Goal: Transaction & Acquisition: Purchase product/service

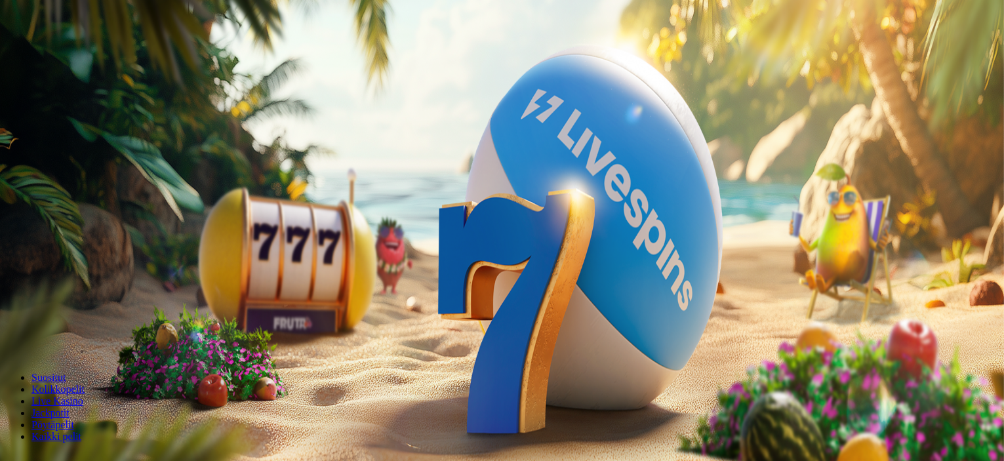
click at [108, 54] on button "Kirjaudu" at bounding box center [91, 48] width 43 height 14
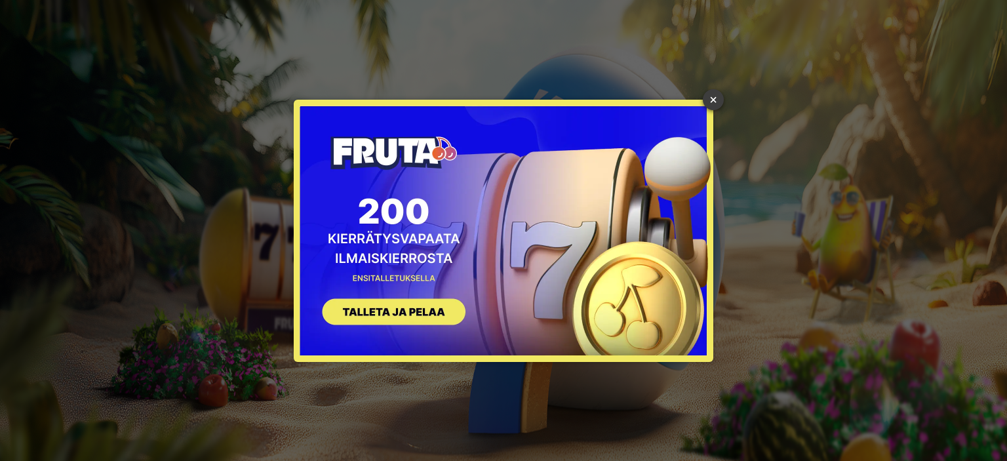
click at [712, 104] on link "×" at bounding box center [713, 99] width 21 height 21
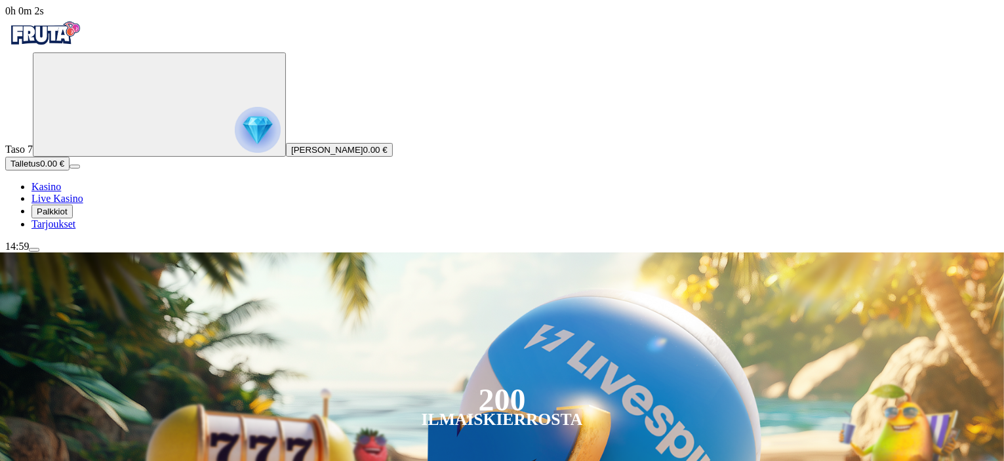
click at [235, 148] on img "Primary" at bounding box center [258, 130] width 46 height 46
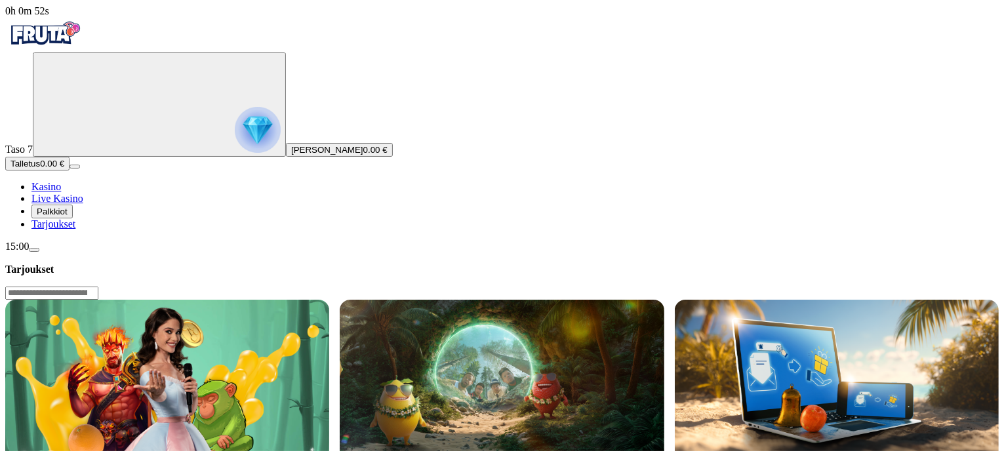
click at [68, 216] on span "Palkkiot" at bounding box center [52, 212] width 31 height 10
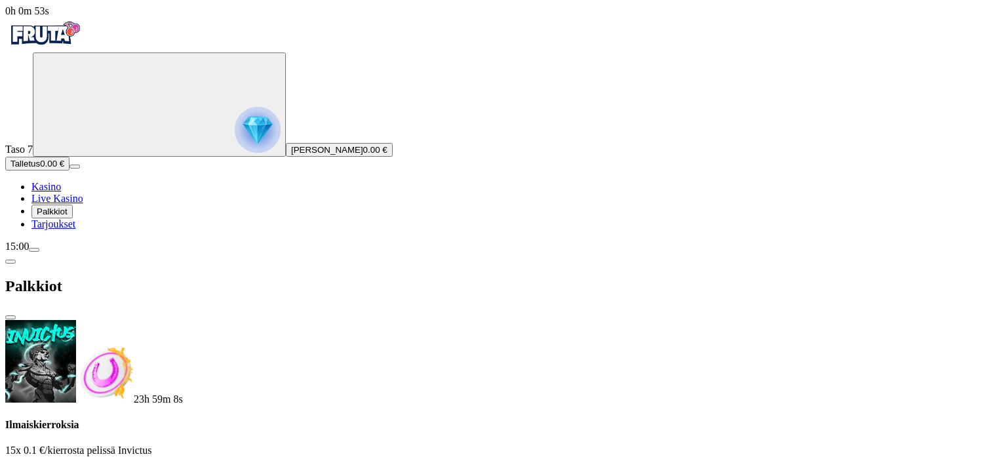
click at [68, 216] on span "Palkkiot" at bounding box center [52, 212] width 31 height 10
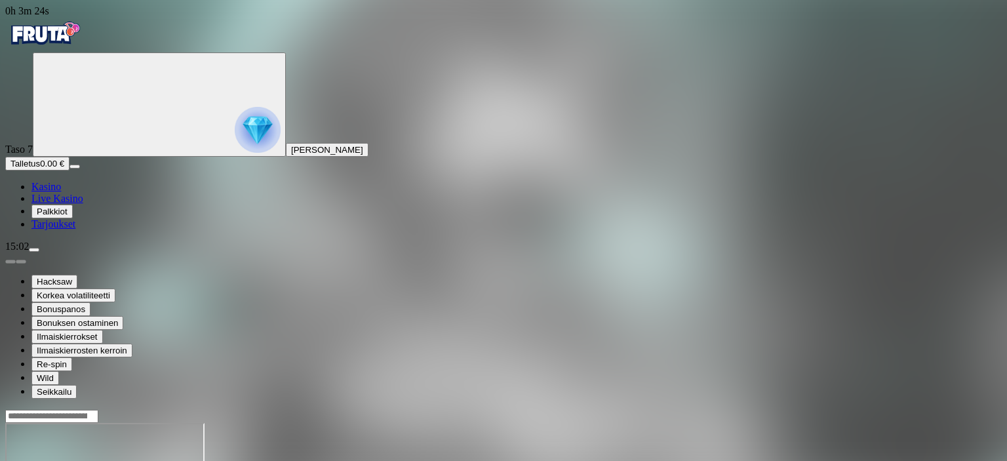
click at [98, 410] on input "Search" at bounding box center [51, 416] width 93 height 13
type input "*"
type input "********"
drag, startPoint x: 997, startPoint y: 134, endPoint x: 992, endPoint y: 146, distance: 12.7
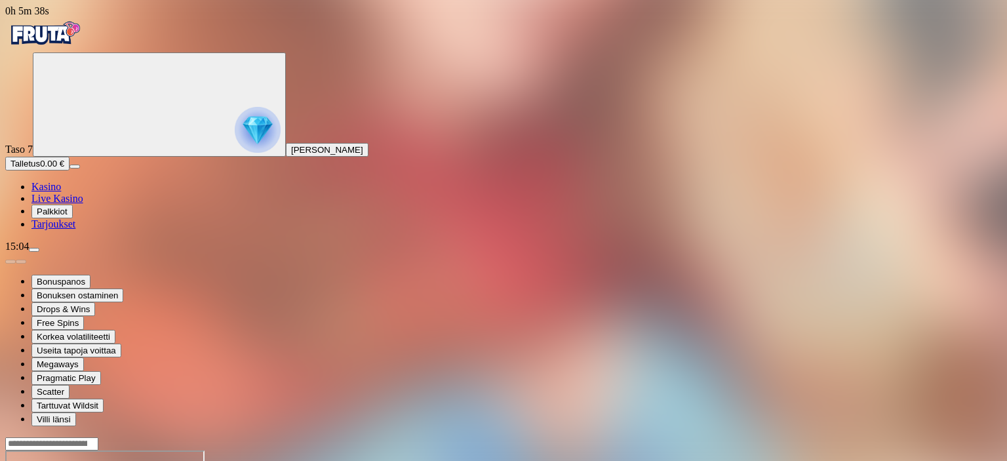
click at [98, 437] on input "Search" at bounding box center [51, 443] width 93 height 13
type input "**********"
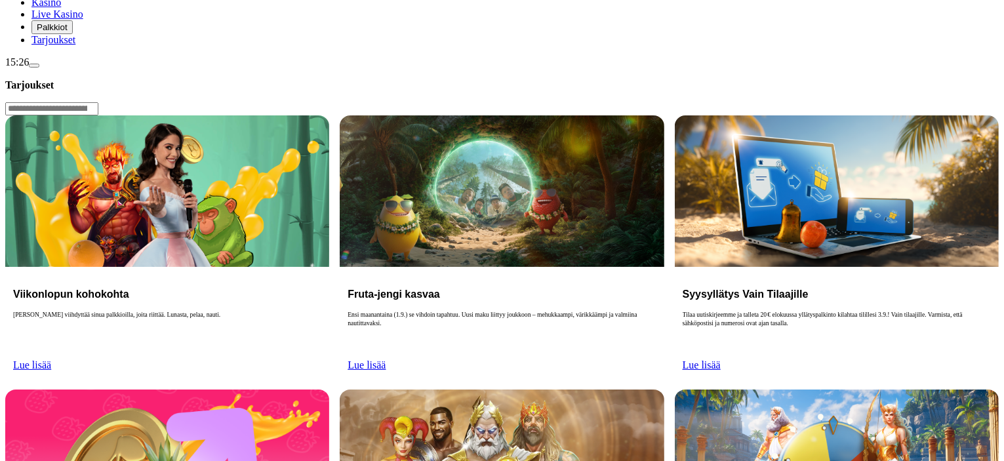
scroll to position [186, 0]
